Goal: Task Accomplishment & Management: Use online tool/utility

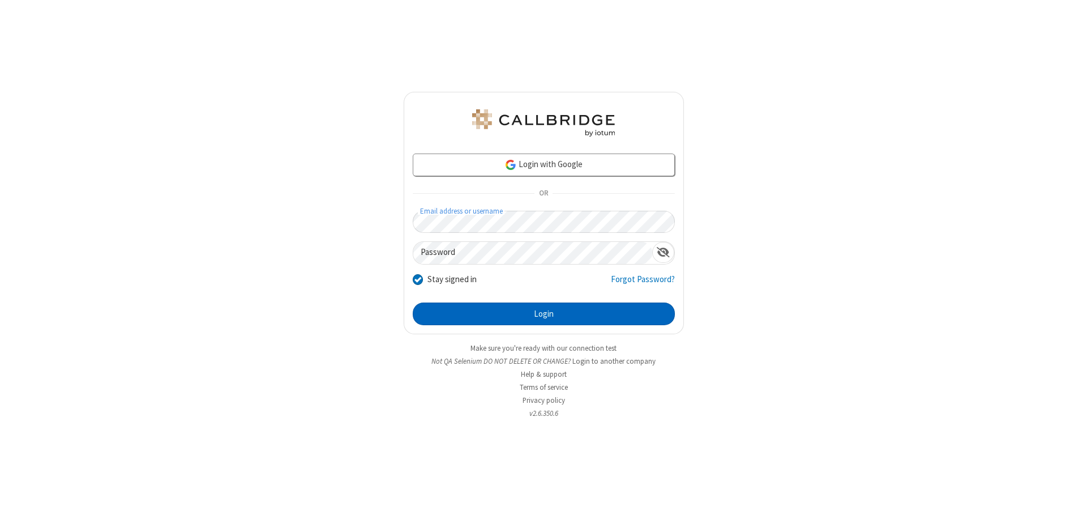
click at [544, 314] on button "Login" at bounding box center [544, 313] width 262 height 23
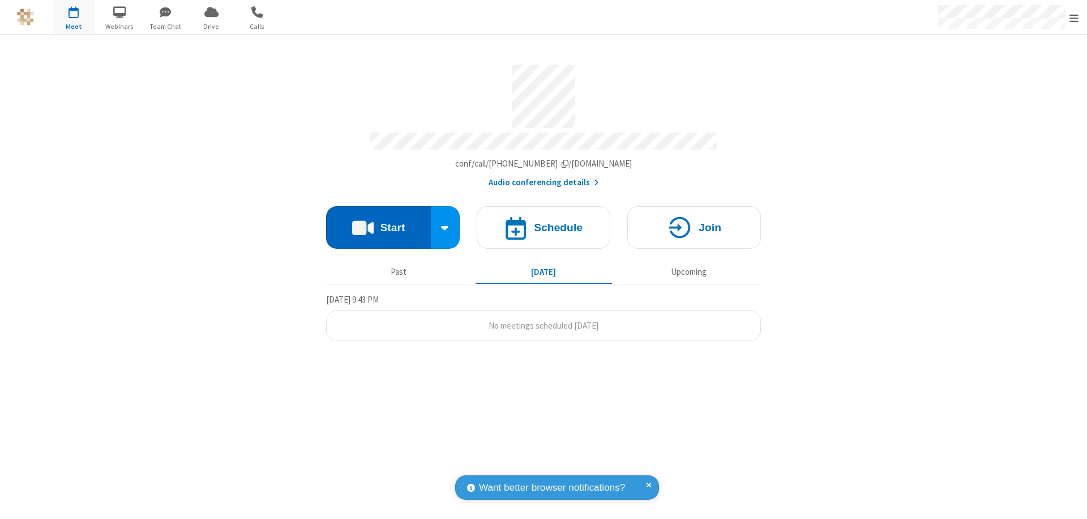
click at [378, 222] on button "Start" at bounding box center [378, 227] width 105 height 42
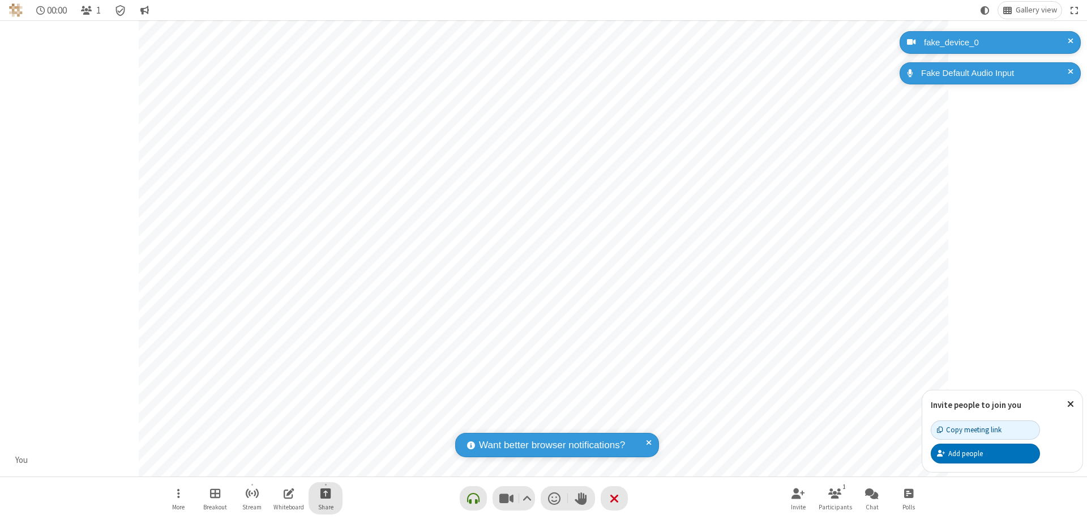
click at [326, 493] on span "Start sharing" at bounding box center [326, 493] width 11 height 14
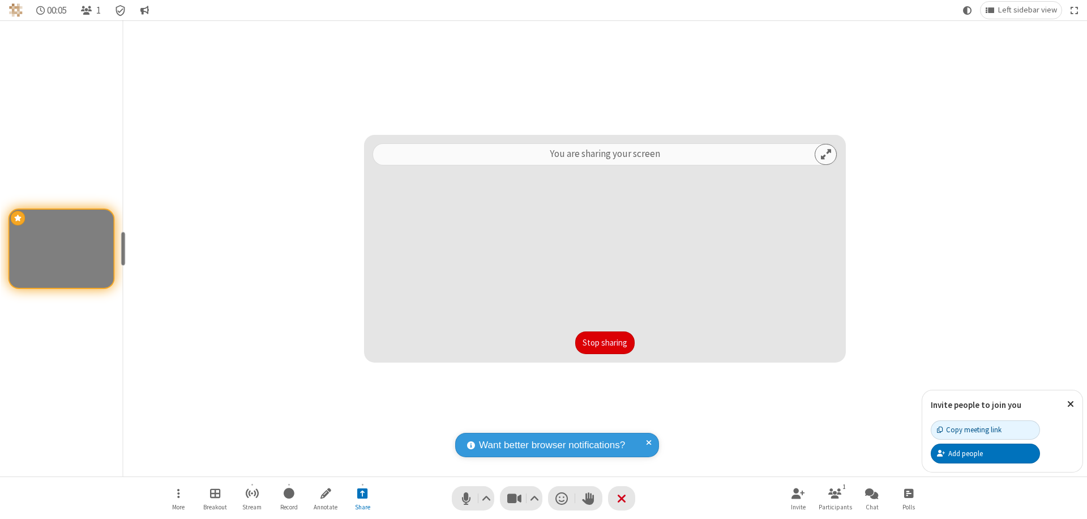
click at [605, 343] on button "Stop sharing" at bounding box center [604, 342] width 59 height 23
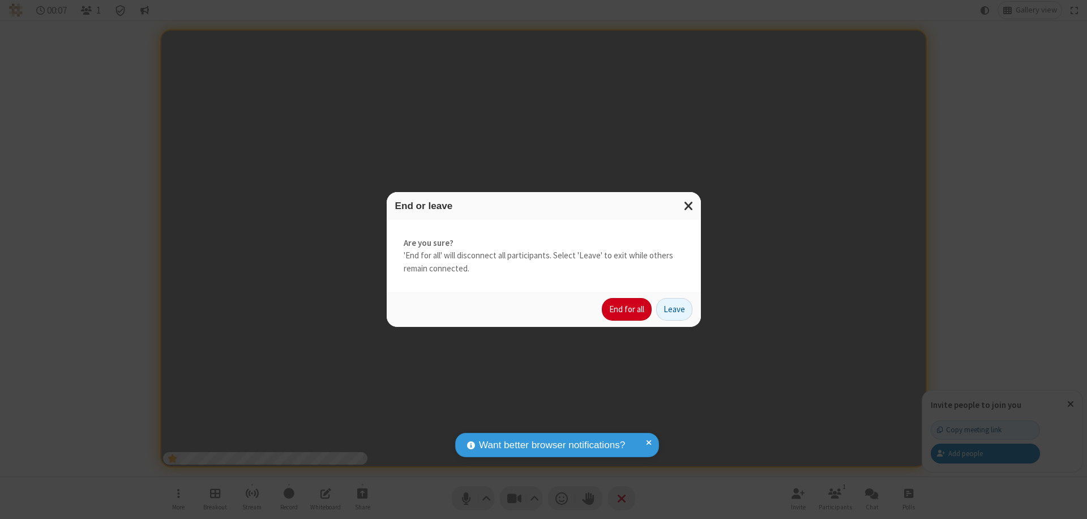
click at [627, 309] on button "End for all" at bounding box center [627, 309] width 50 height 23
